Goal: Transaction & Acquisition: Book appointment/travel/reservation

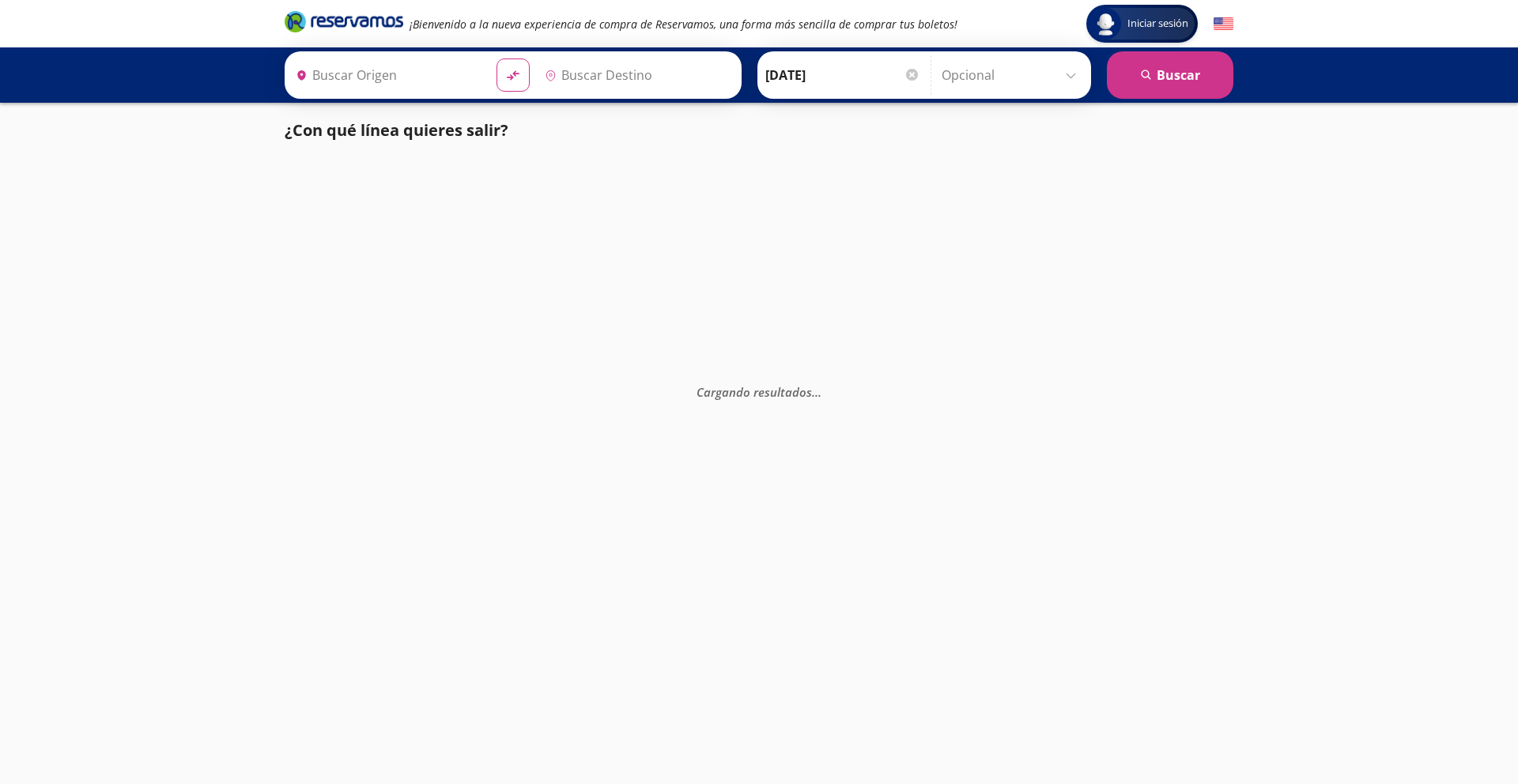
type input "[GEOGRAPHIC_DATA], [GEOGRAPHIC_DATA]"
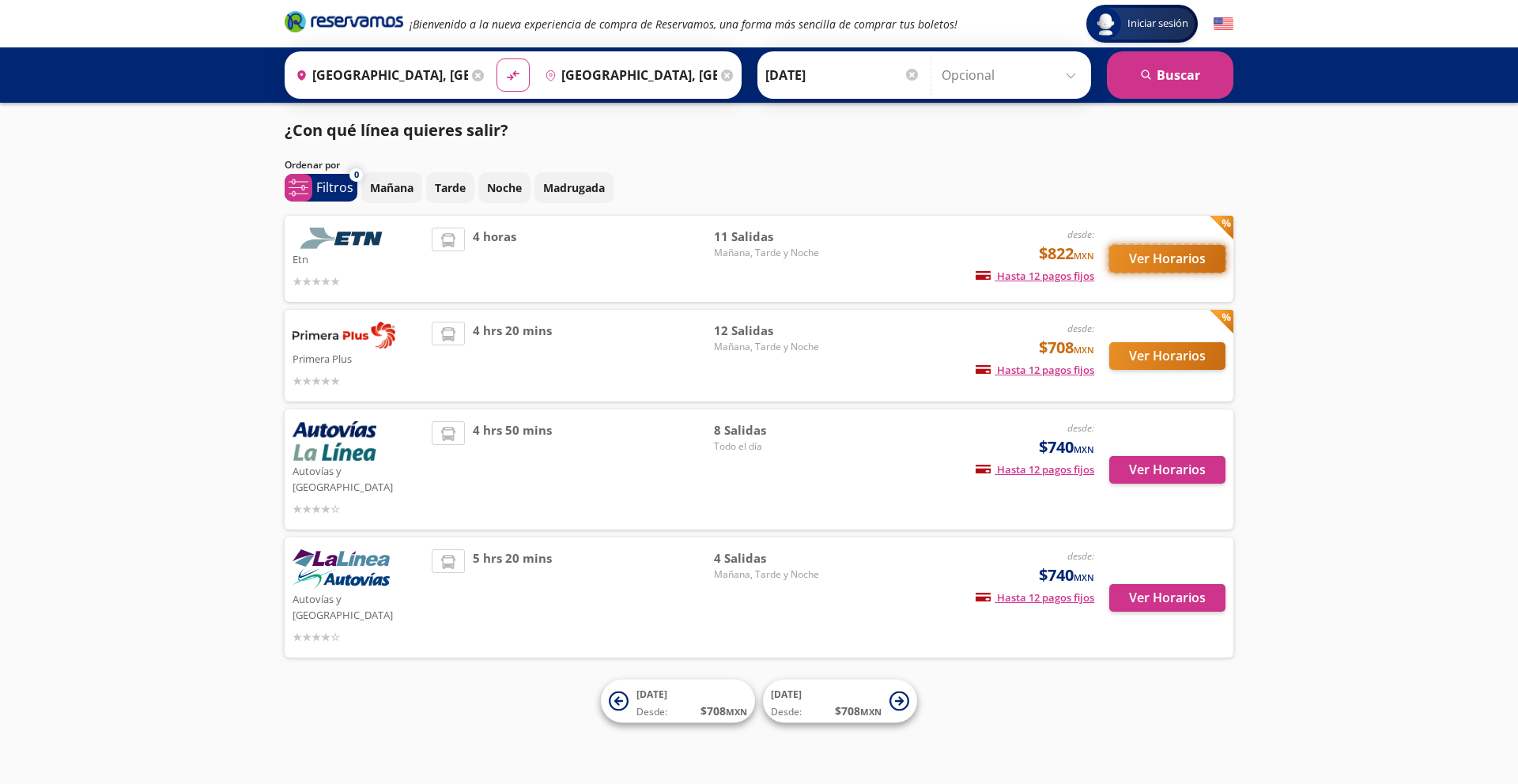
click at [1176, 262] on button "Ver Horarios" at bounding box center [1167, 259] width 117 height 28
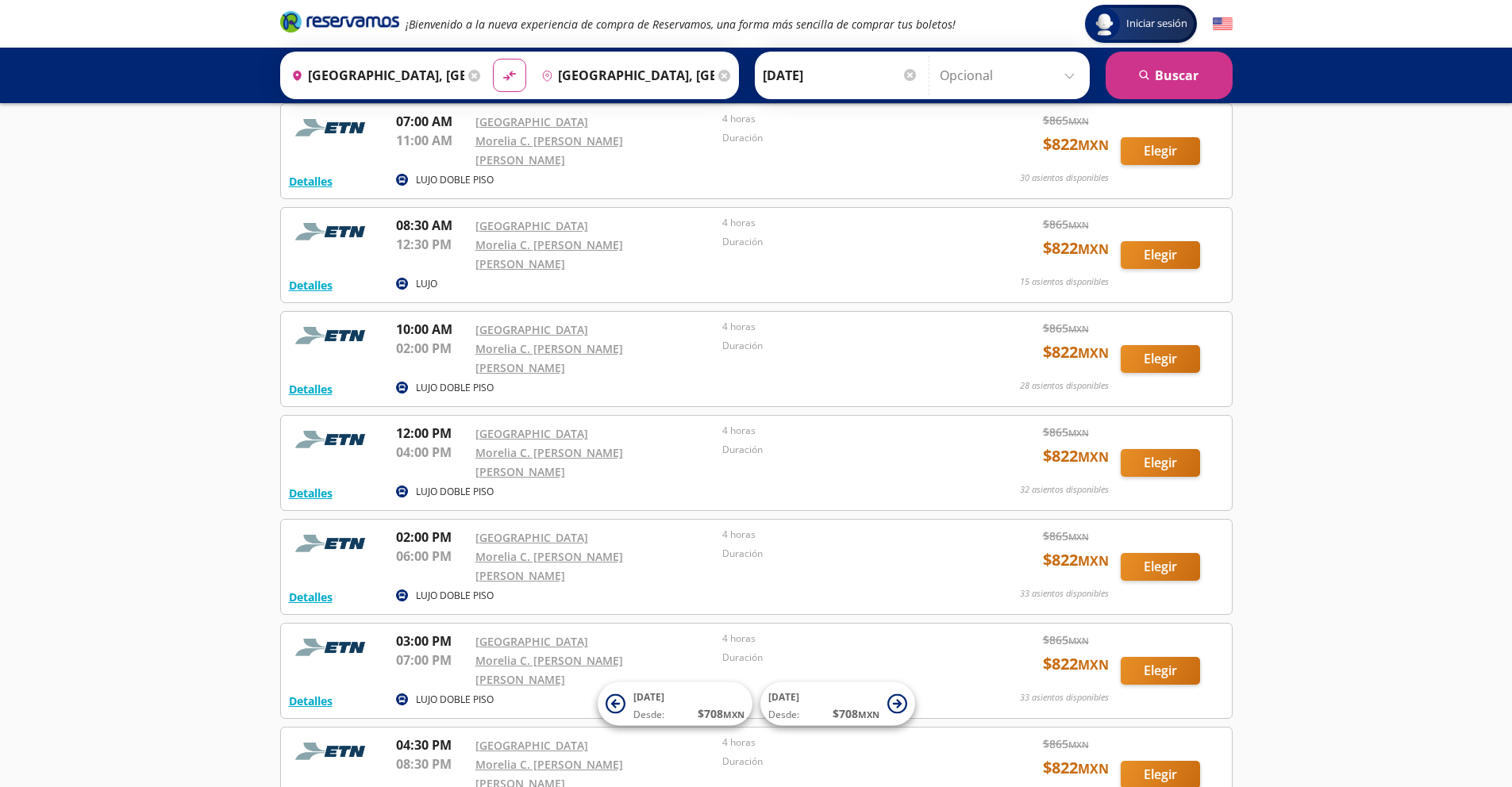
scroll to position [113, 0]
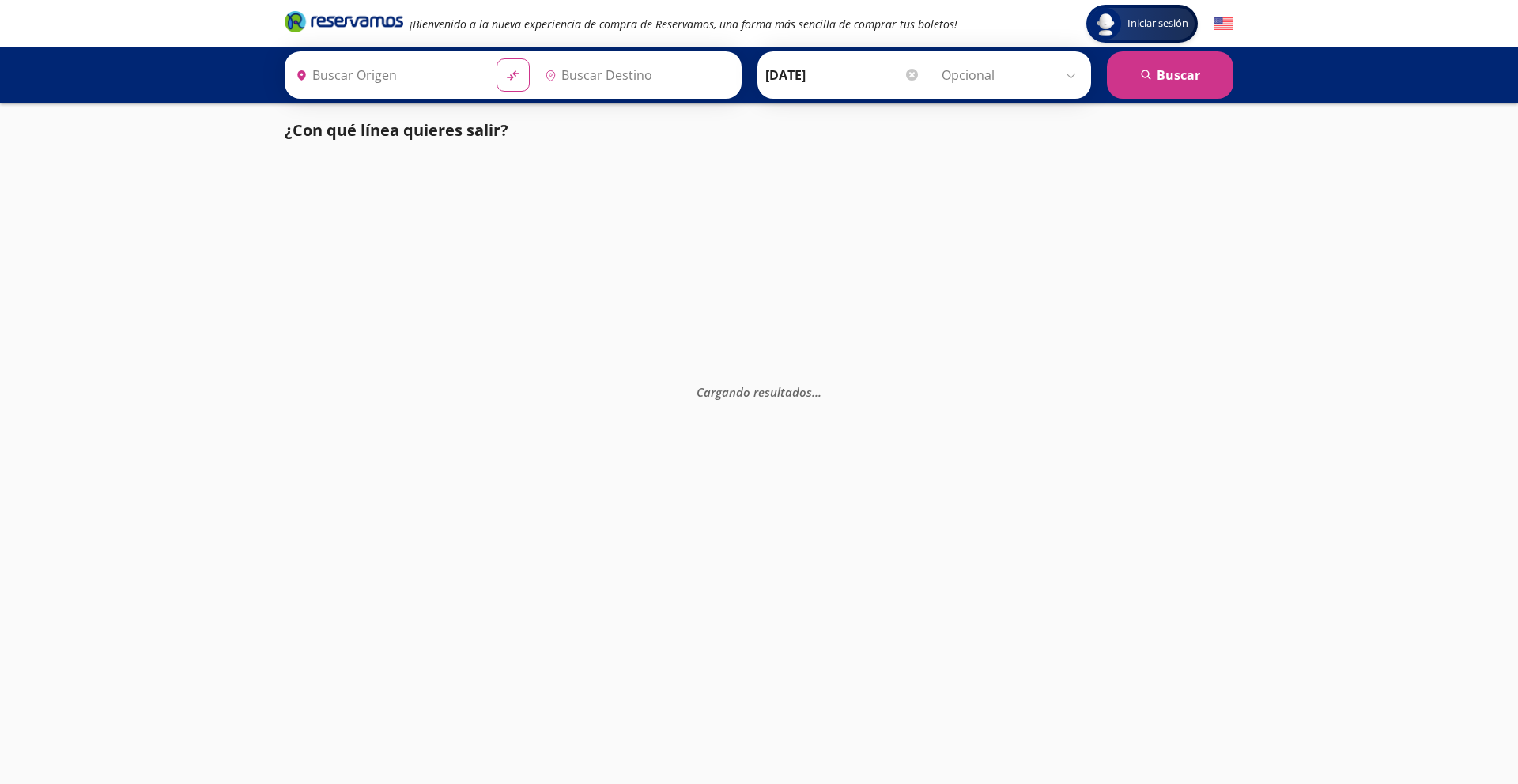
type input "[GEOGRAPHIC_DATA], [GEOGRAPHIC_DATA]"
type input "[PERSON_NAME], [GEOGRAPHIC_DATA]"
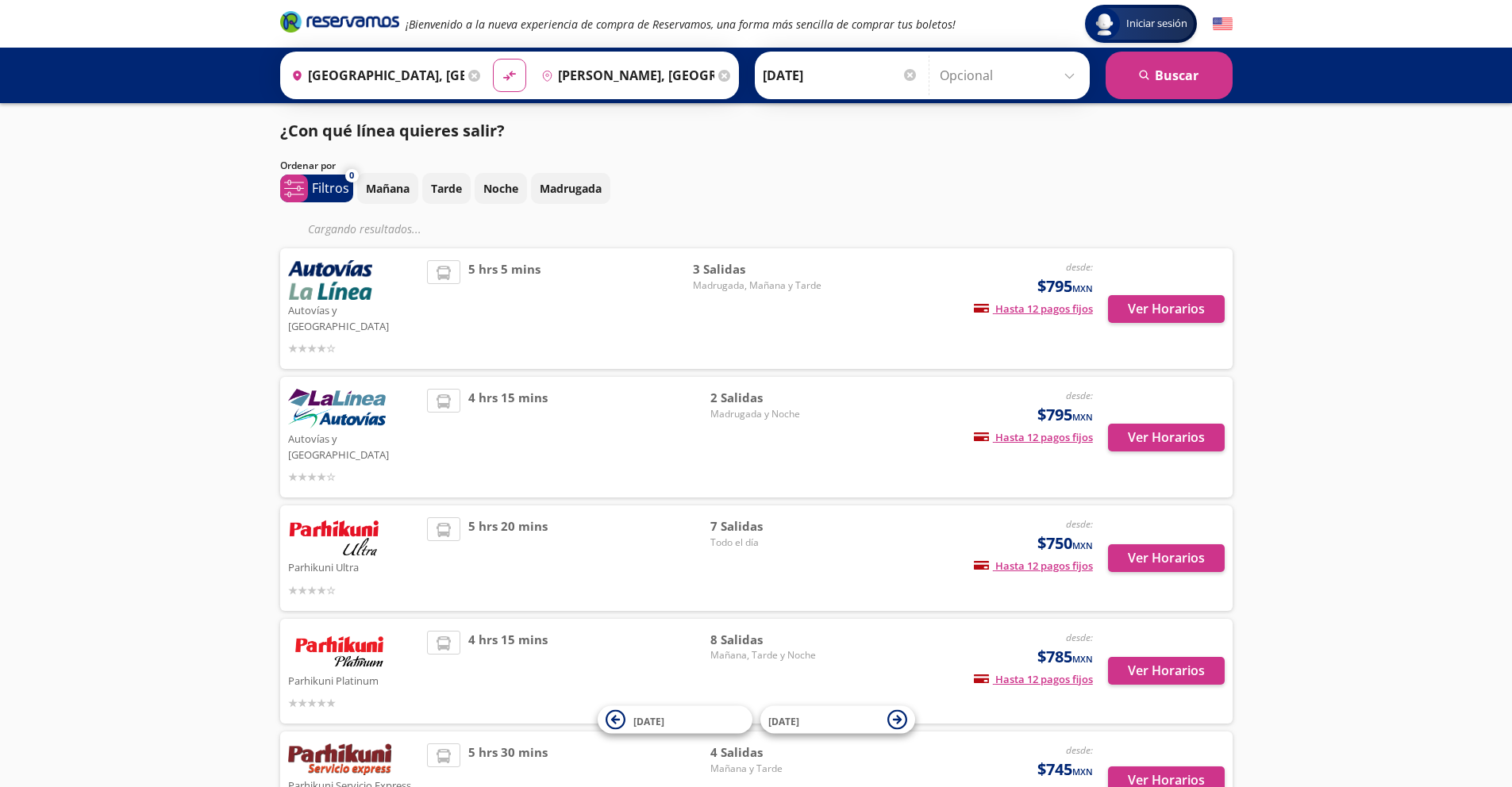
scroll to position [3, 0]
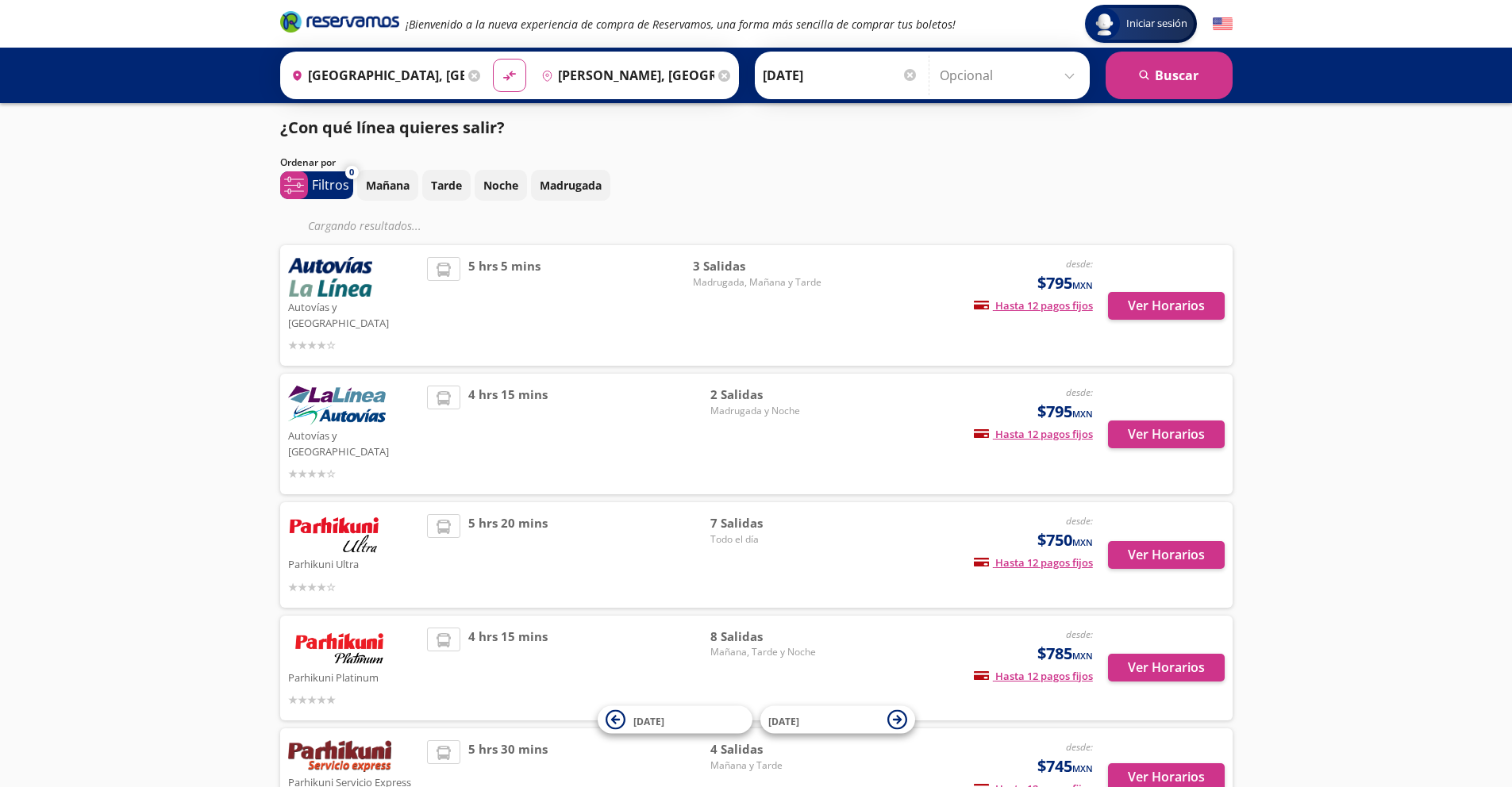
click at [728, 264] on span "3 Salidas" at bounding box center [758, 266] width 129 height 18
click at [785, 284] on span "Madrugada, Mañana y Tarde" at bounding box center [758, 282] width 129 height 14
click at [1191, 295] on button "Ver Horarios" at bounding box center [1167, 306] width 117 height 28
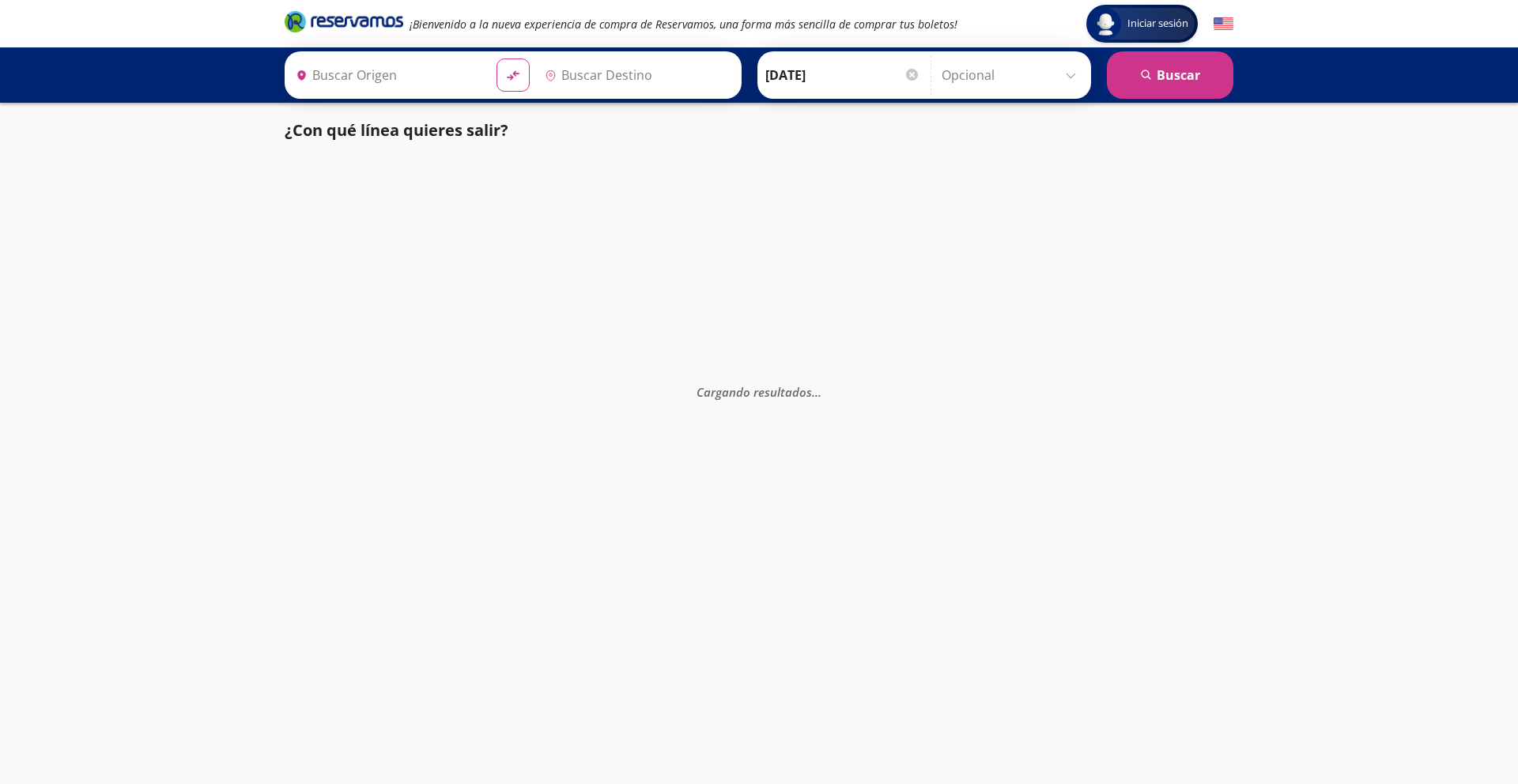
type input "[PERSON_NAME], [GEOGRAPHIC_DATA]"
type input "[GEOGRAPHIC_DATA], [GEOGRAPHIC_DATA]"
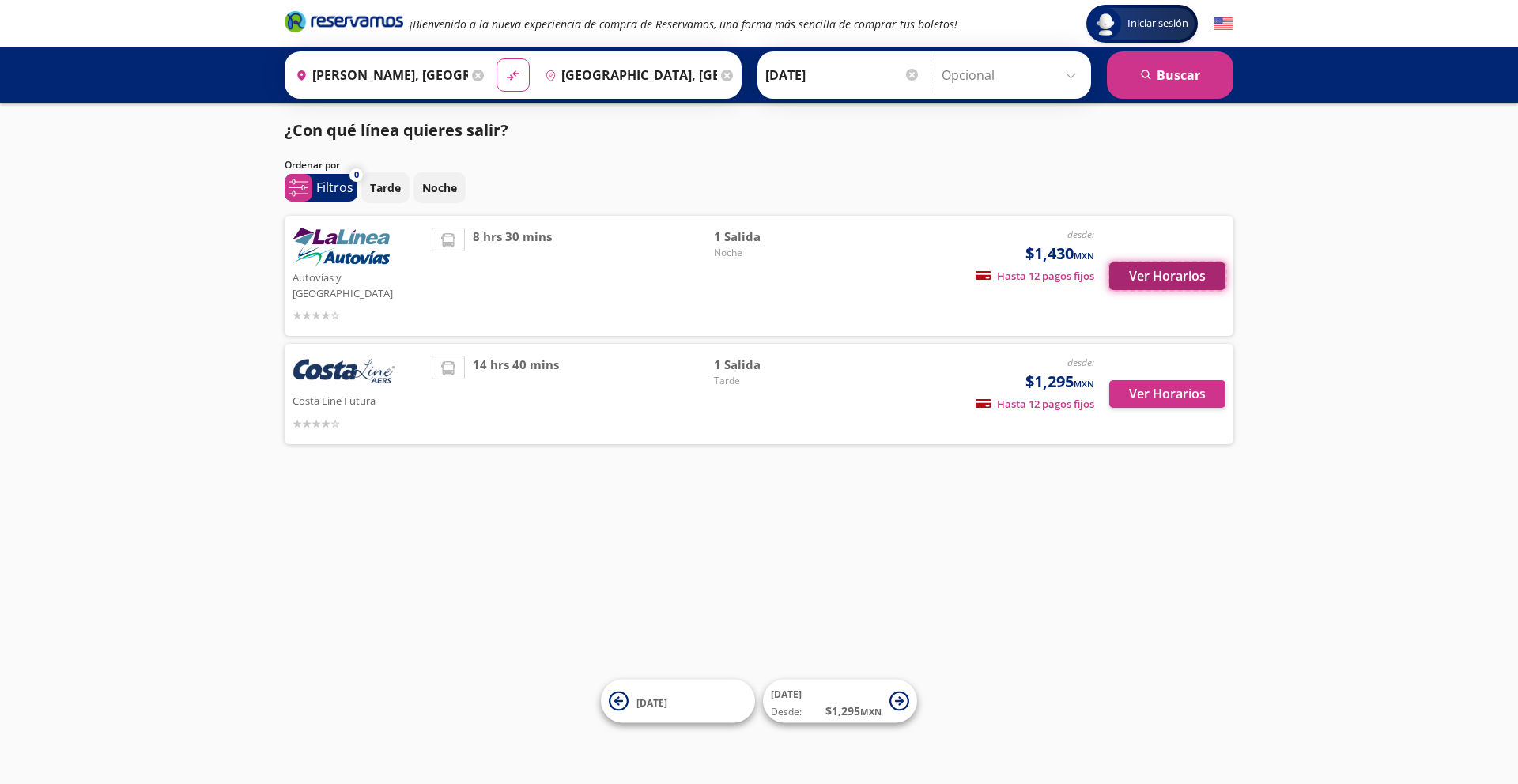
click at [1132, 263] on button "Ver Horarios" at bounding box center [1167, 277] width 117 height 28
click at [1153, 380] on button "Ver Horarios" at bounding box center [1167, 394] width 117 height 28
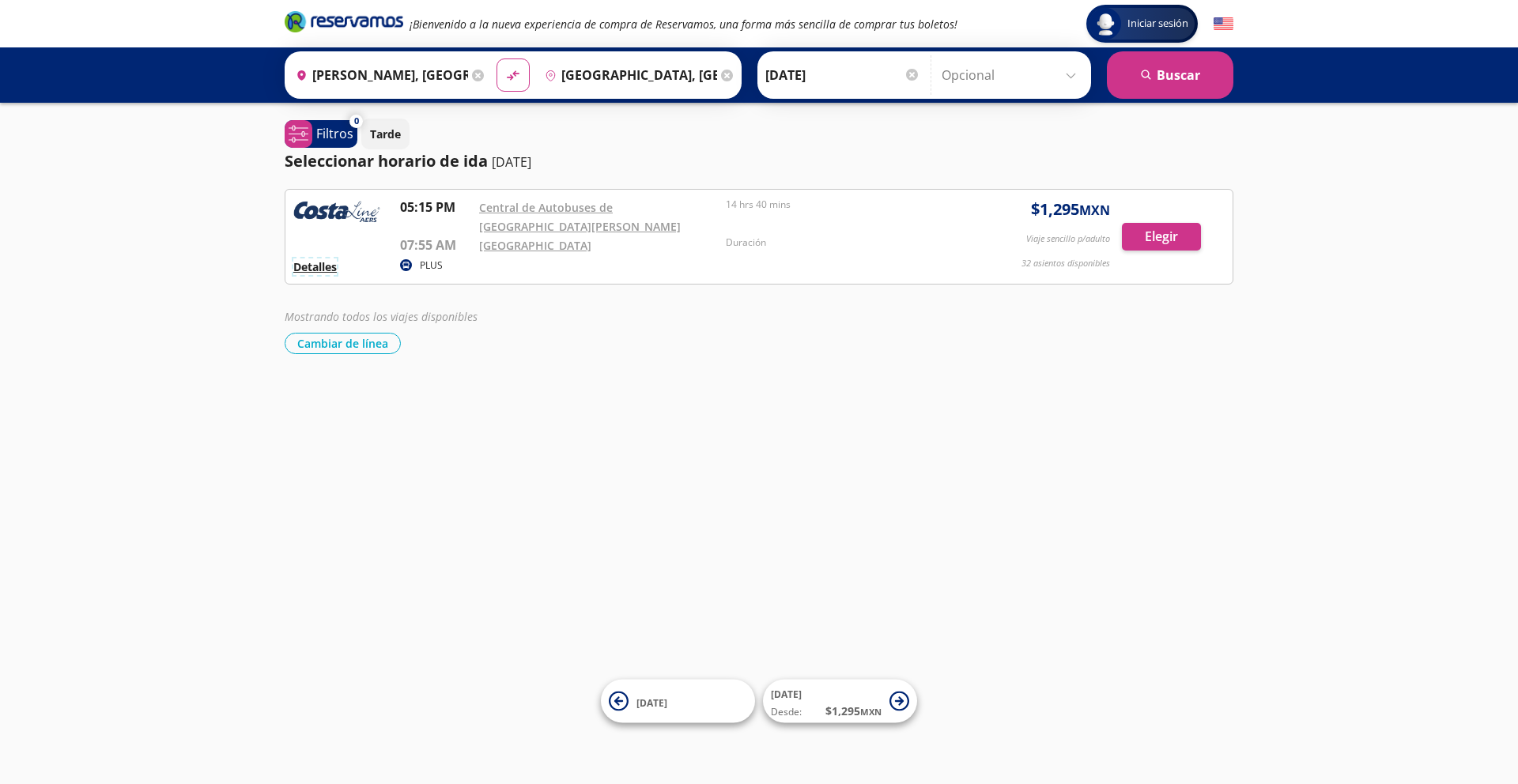
click at [311, 262] on button "Detalles" at bounding box center [314, 267] width 44 height 16
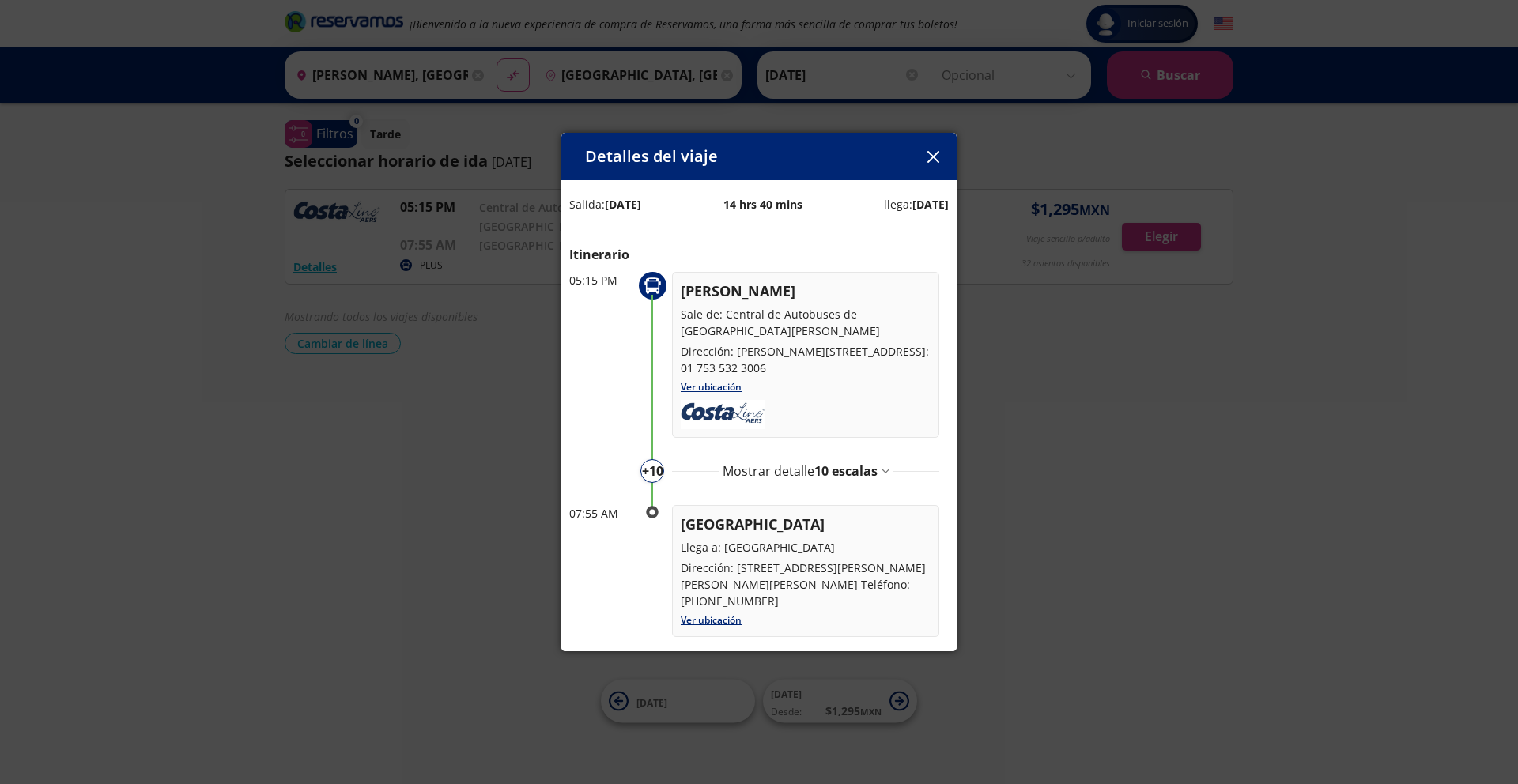
click at [933, 155] on icon "button" at bounding box center [933, 157] width 11 height 11
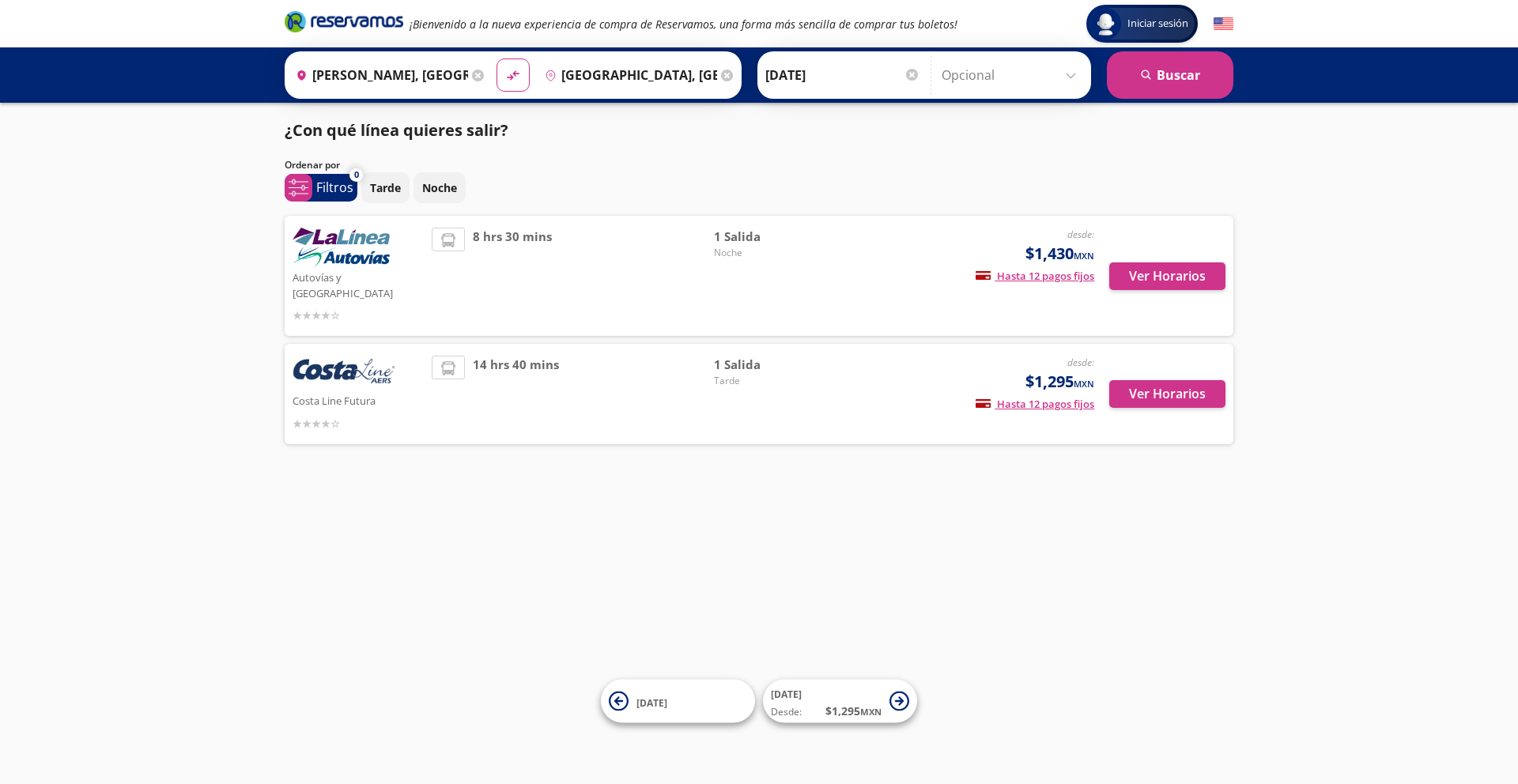
click at [728, 77] on icon at bounding box center [727, 76] width 11 height 11
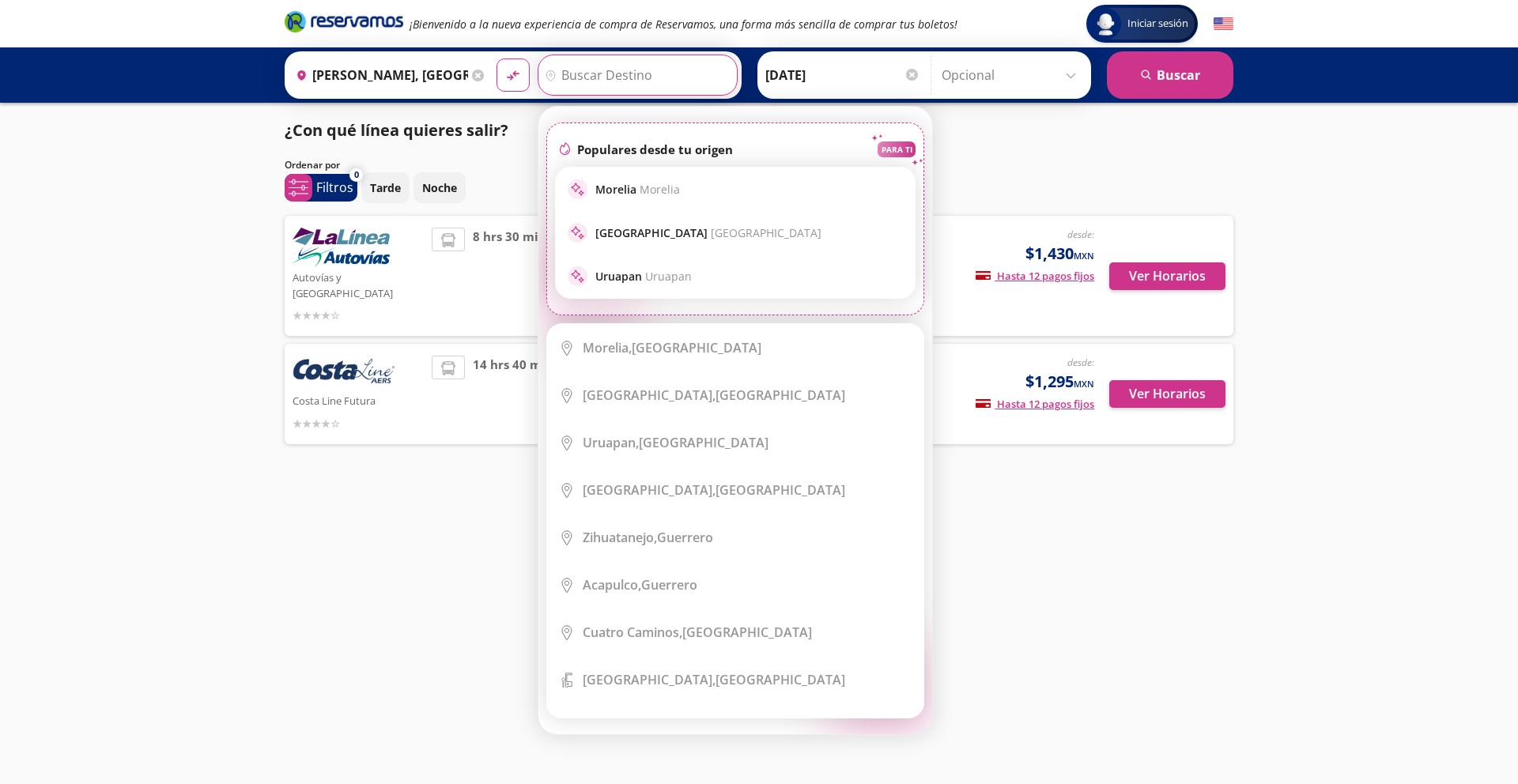
click at [662, 76] on input "Destino" at bounding box center [635, 75] width 195 height 39
click at [596, 188] on div "sparkle Morelia Morelia" at bounding box center [735, 190] width 335 height 20
type input "[GEOGRAPHIC_DATA], [GEOGRAPHIC_DATA]"
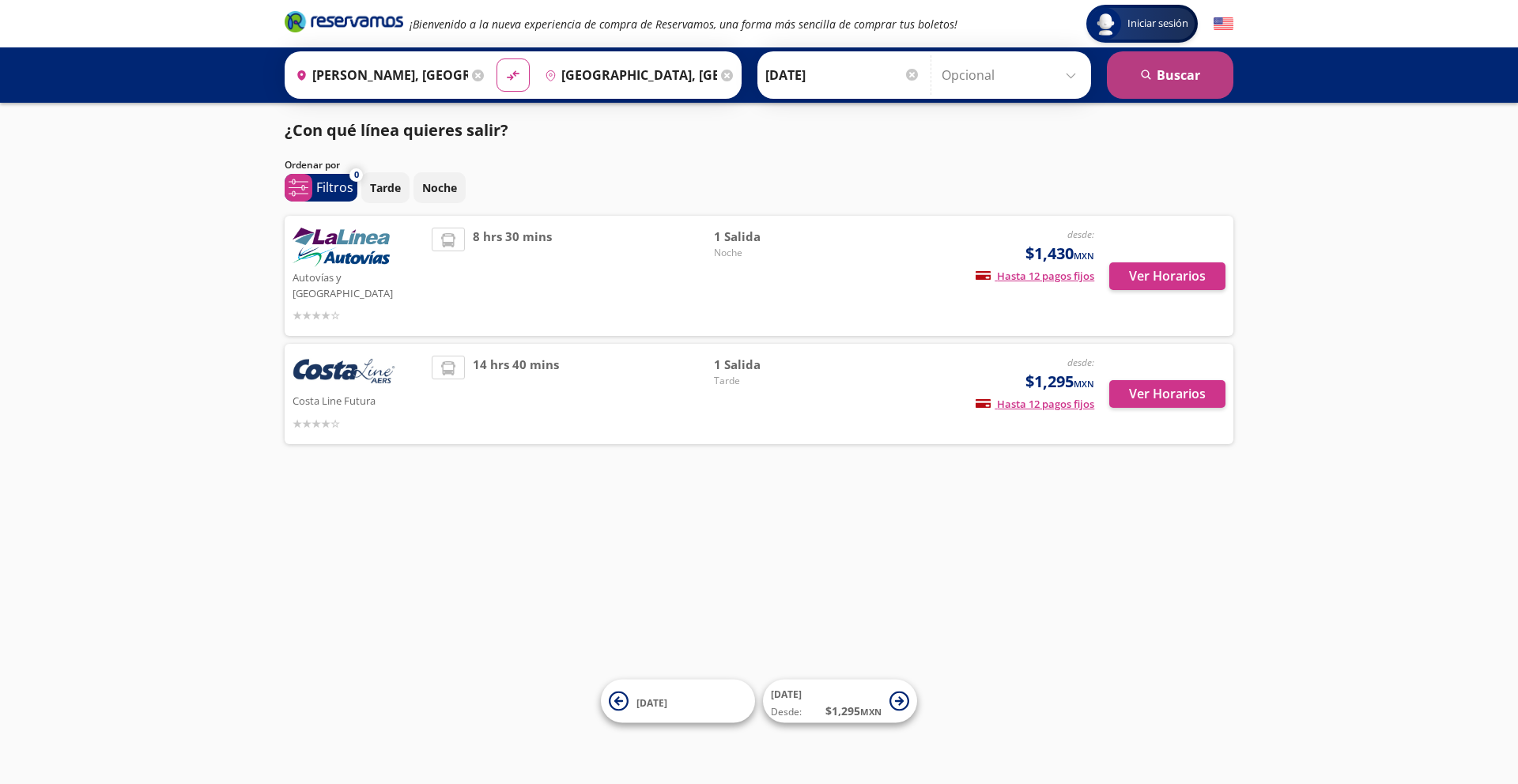
click at [1142, 75] on icon "search" at bounding box center [1147, 76] width 11 height 11
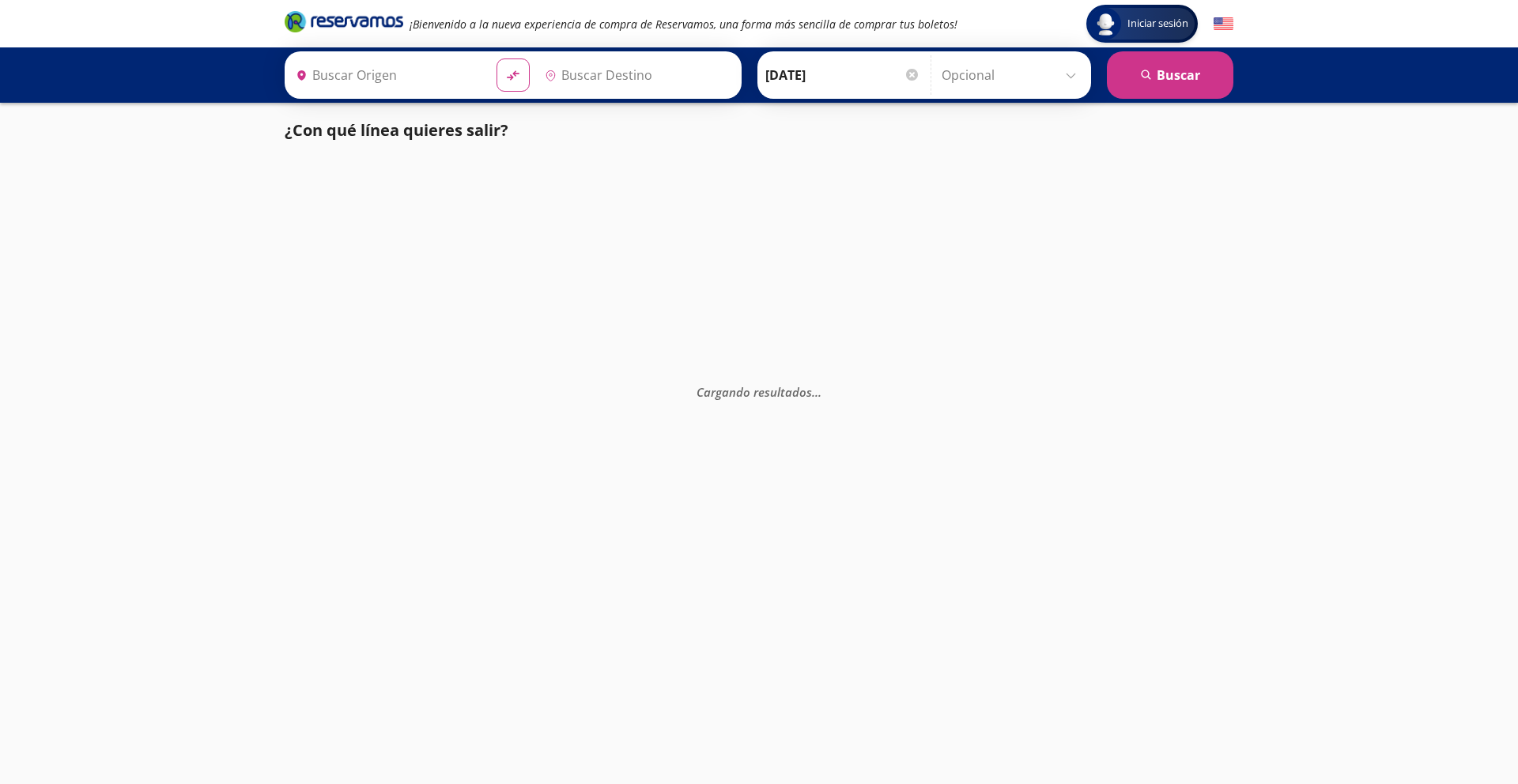
type input "[GEOGRAPHIC_DATA], [GEOGRAPHIC_DATA]"
type input "[PERSON_NAME], [GEOGRAPHIC_DATA]"
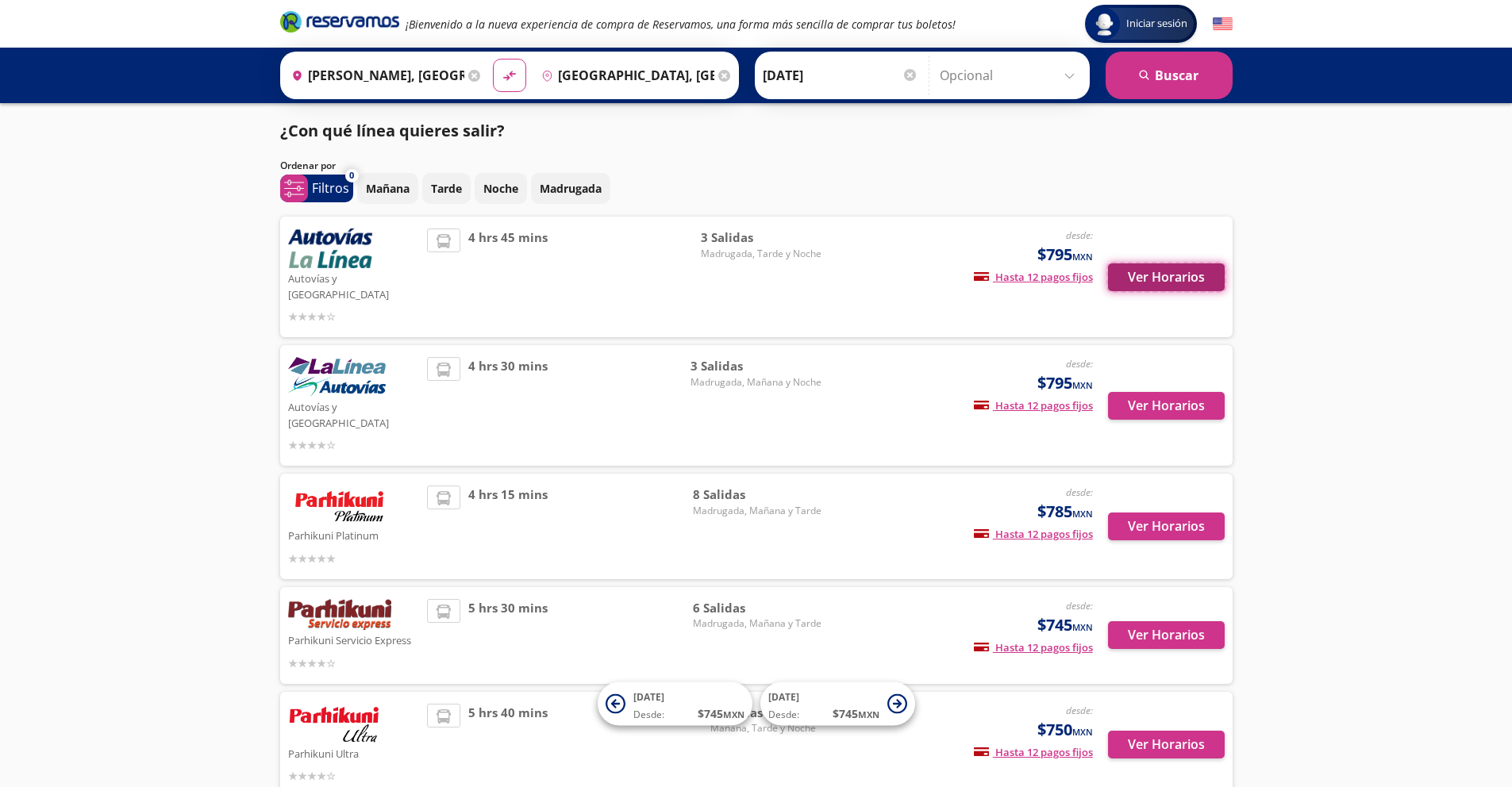
click at [1148, 270] on button "Ver Horarios" at bounding box center [1167, 278] width 117 height 28
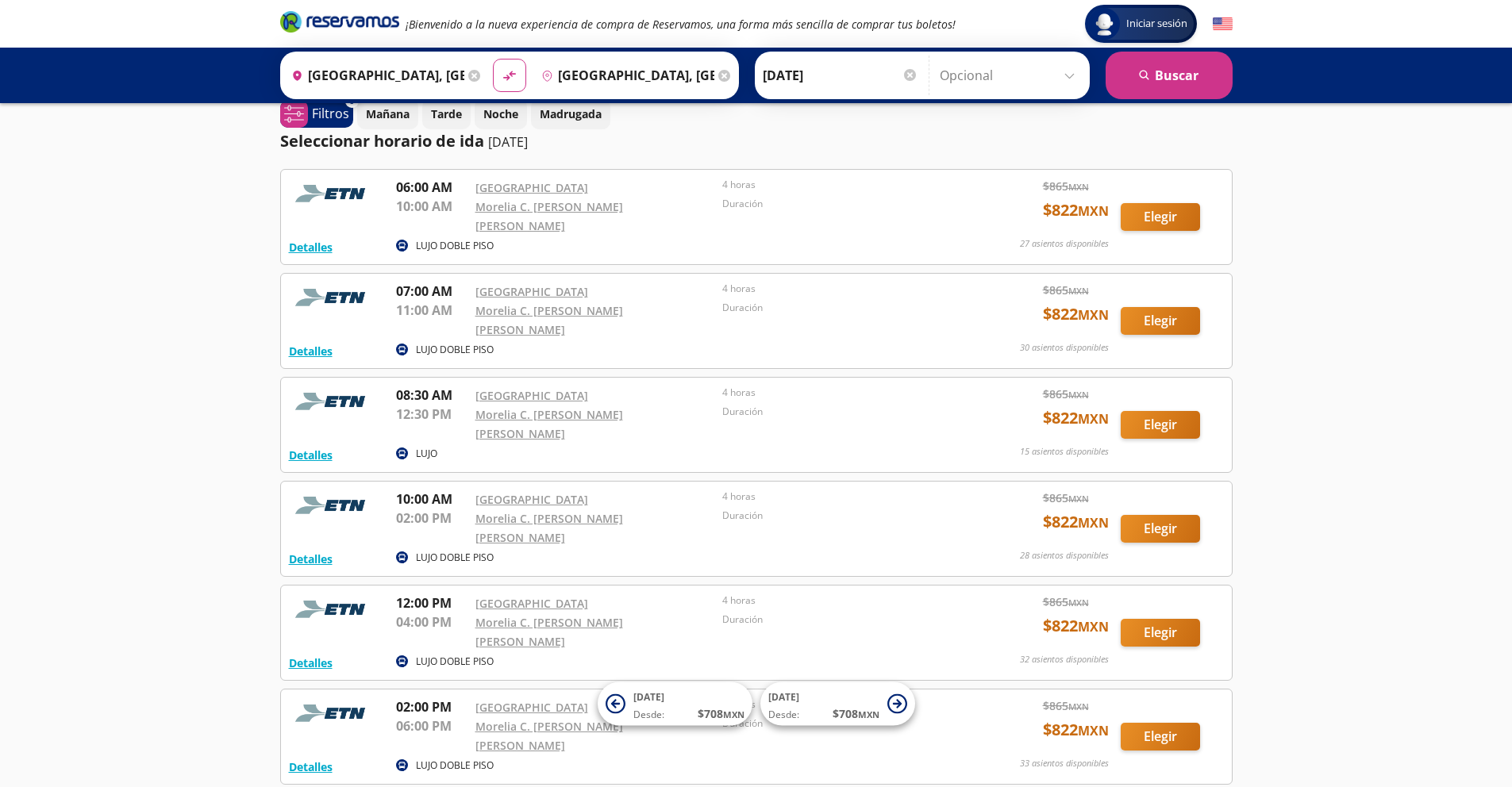
scroll to position [33, 0]
